Goal: Information Seeking & Learning: Understand process/instructions

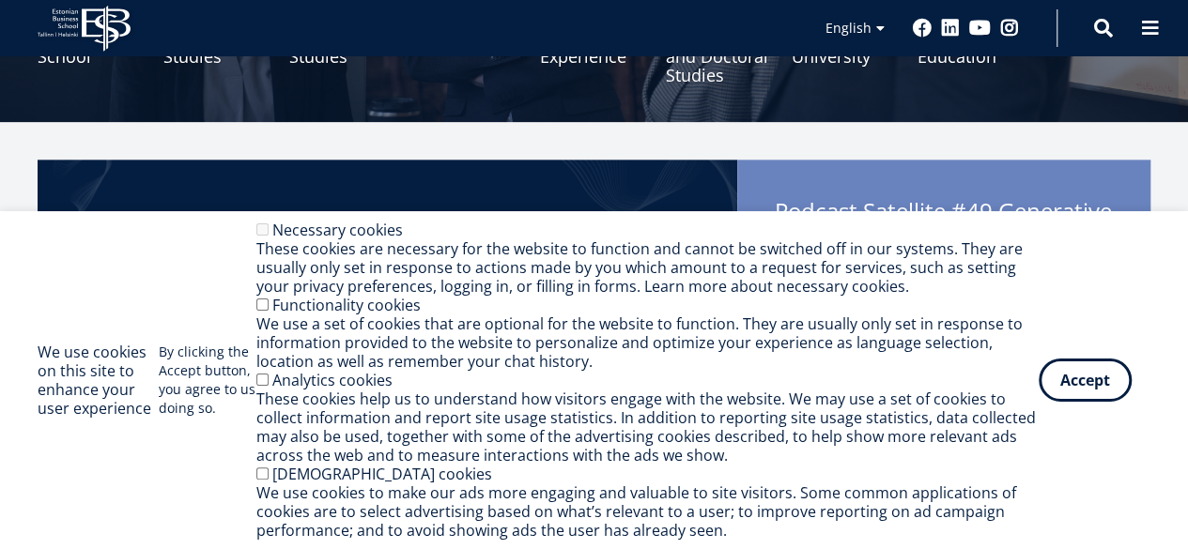
scroll to position [331, 0]
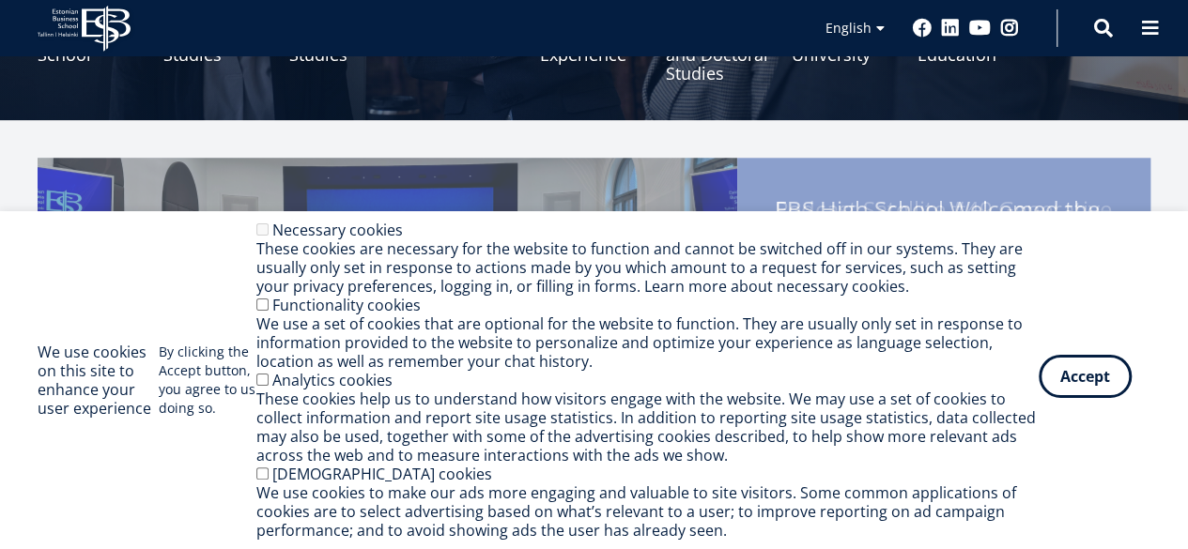
click at [1090, 382] on button "Accept" at bounding box center [1085, 376] width 93 height 43
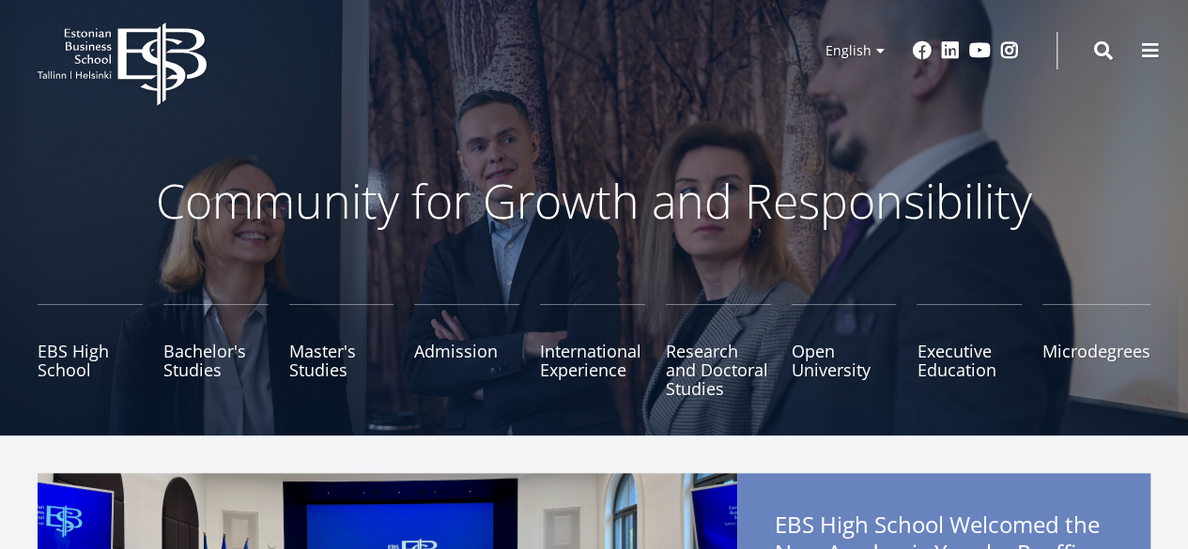
scroll to position [0, 0]
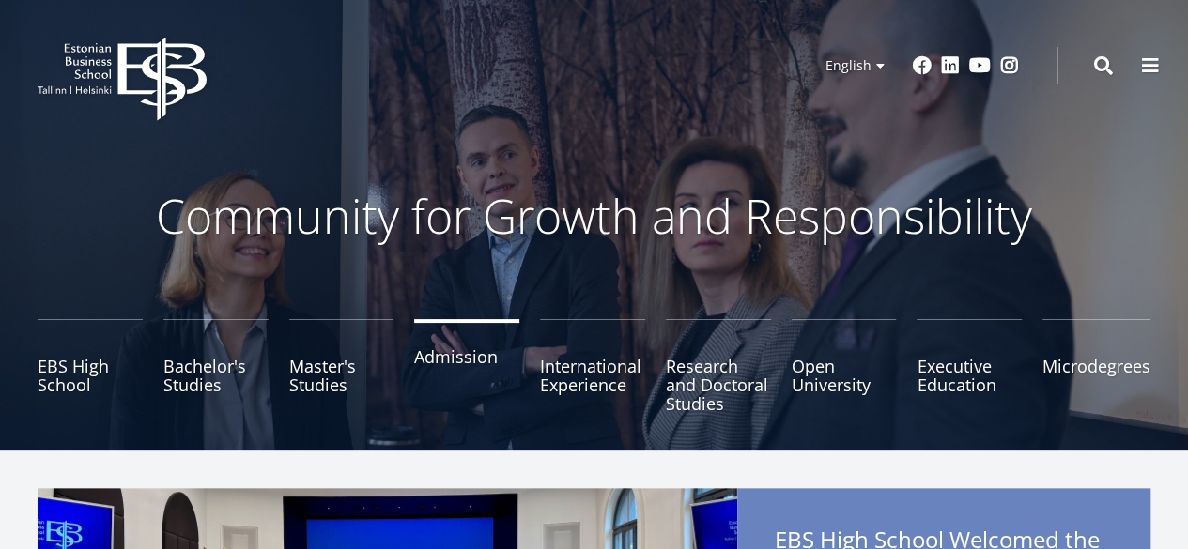
click at [434, 362] on link "Admission" at bounding box center [466, 366] width 105 height 94
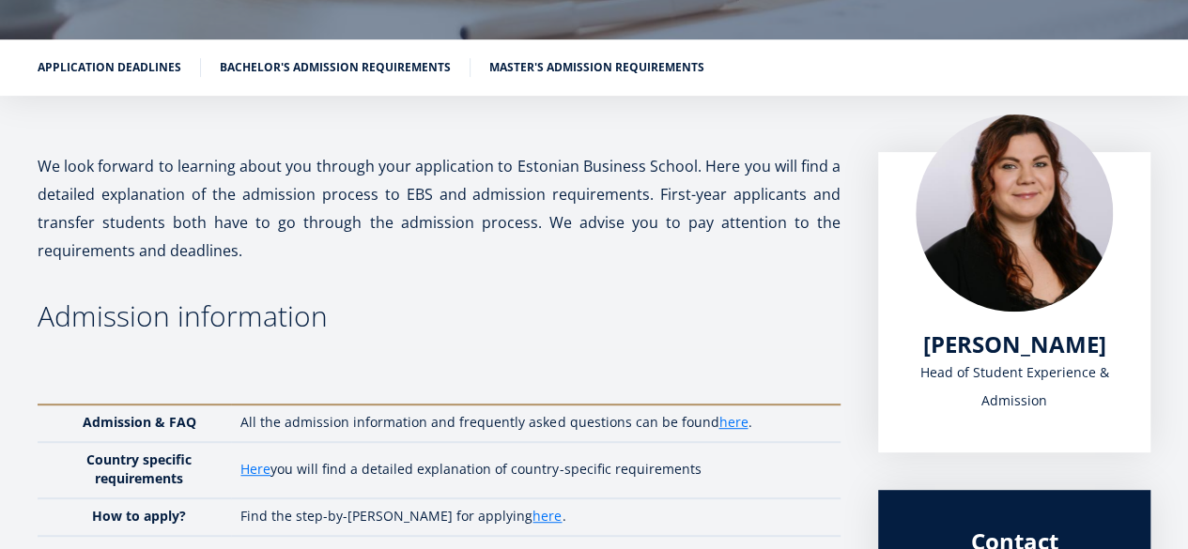
scroll to position [257, 0]
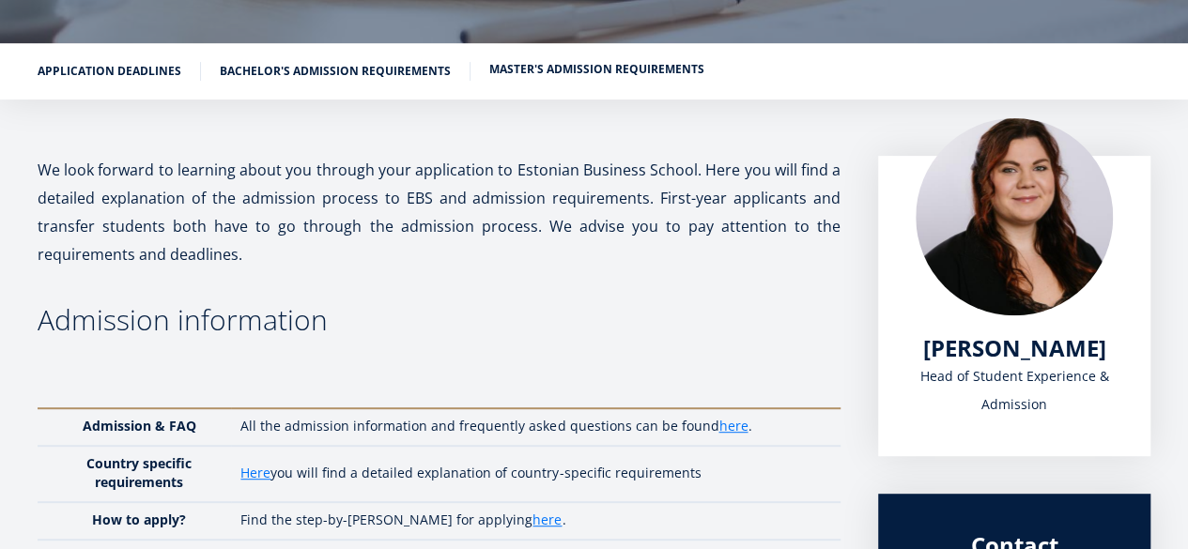
click at [578, 68] on link "Master's admission requirements" at bounding box center [596, 69] width 215 height 19
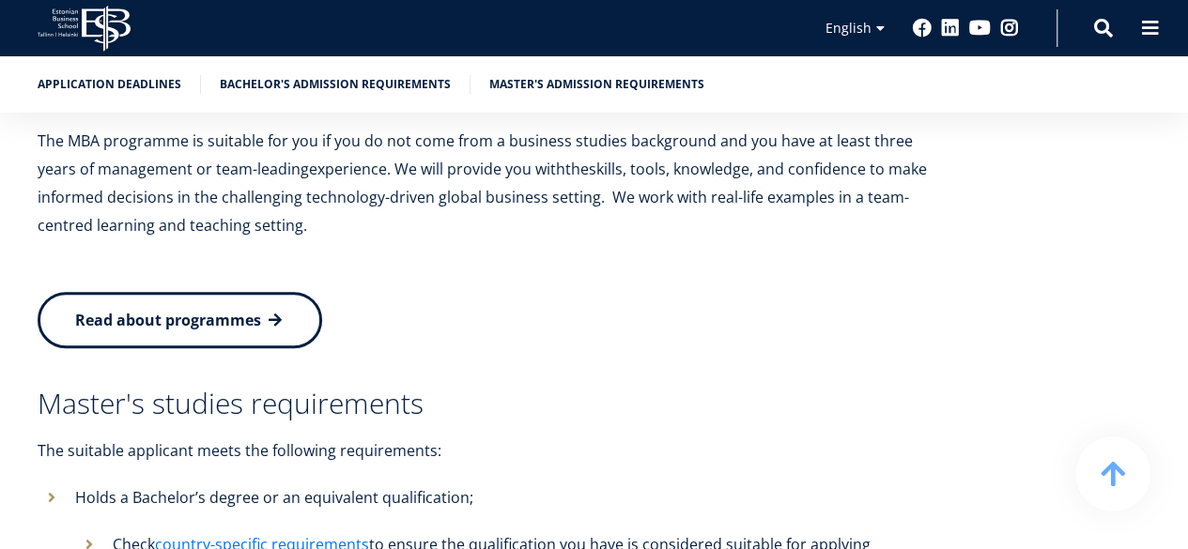
scroll to position [3934, 0]
